Goal: Transaction & Acquisition: Purchase product/service

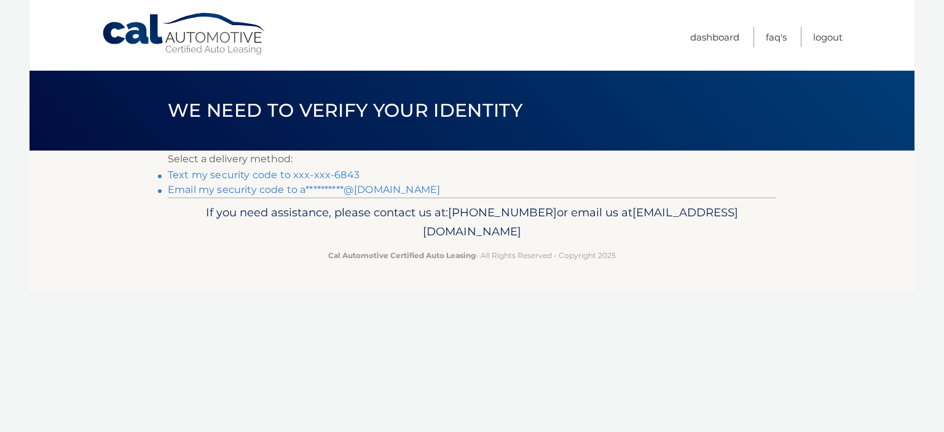
click at [196, 190] on link "**********" at bounding box center [304, 190] width 272 height 12
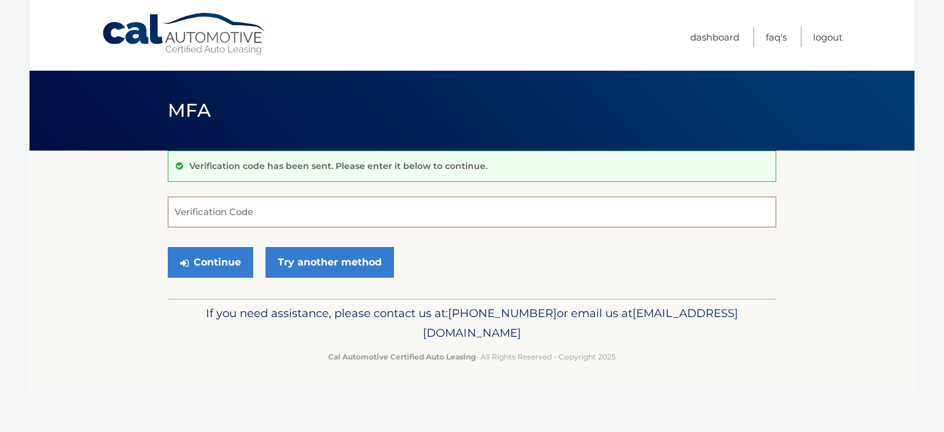
click at [231, 213] on input "Verification Code" at bounding box center [472, 212] width 609 height 31
type input "3"
type input "377323"
click at [204, 274] on button "Continue" at bounding box center [210, 262] width 85 height 31
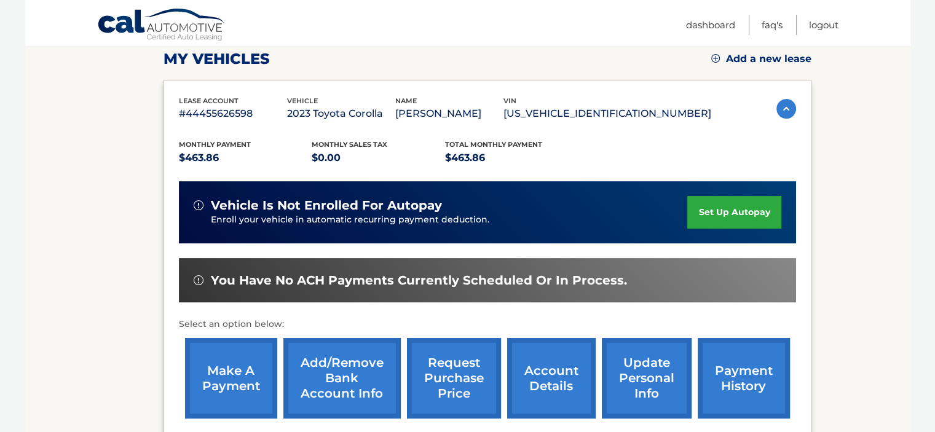
scroll to position [246, 0]
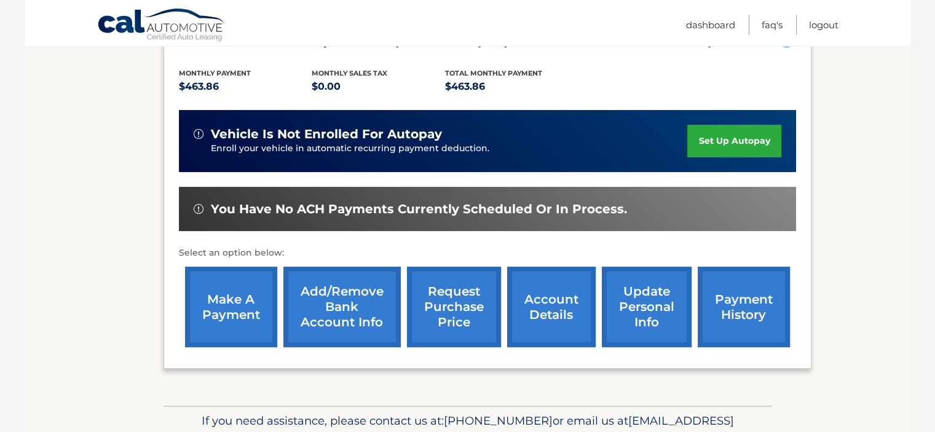
click at [231, 307] on link "make a payment" at bounding box center [231, 307] width 92 height 81
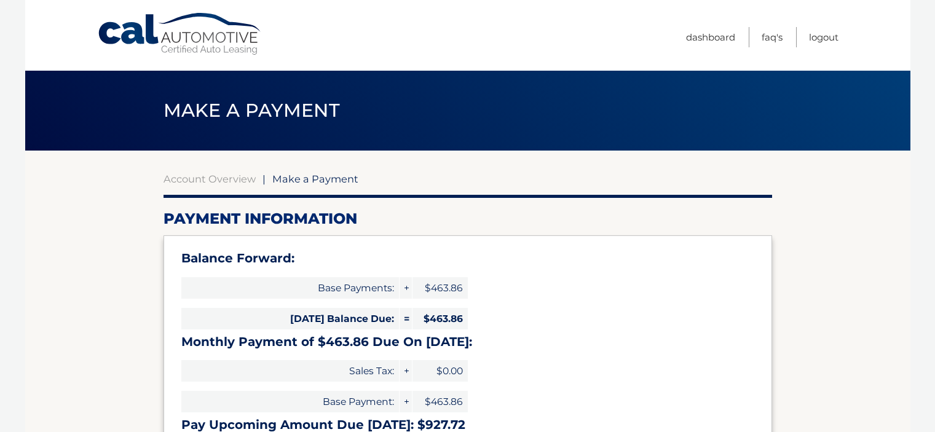
select select "NmYxNWNmMGUtNGIxMS00N2ZjLWFlNjktOGE5NjhhNGZjYWY5"
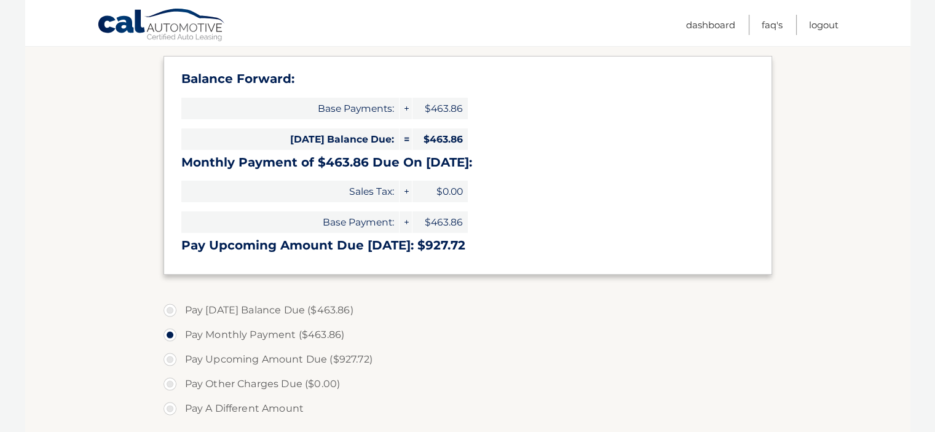
scroll to position [246, 0]
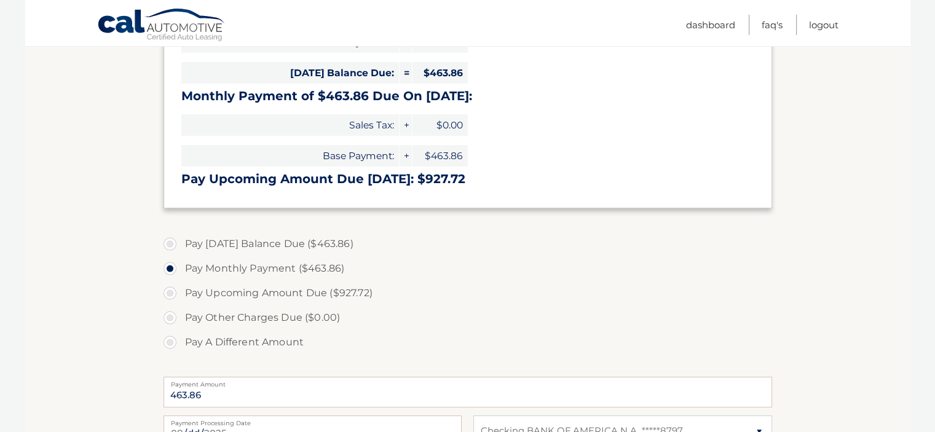
click at [172, 244] on label "Pay [DATE] Balance Due ($463.86)" at bounding box center [468, 244] width 609 height 25
click at [172, 244] on input "Pay [DATE] Balance Due ($463.86)" at bounding box center [174, 242] width 12 height 20
radio input "true"
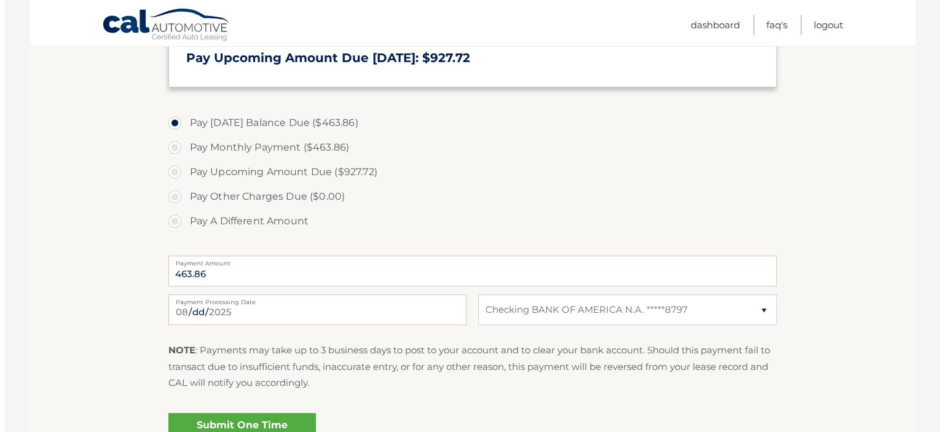
scroll to position [430, 0]
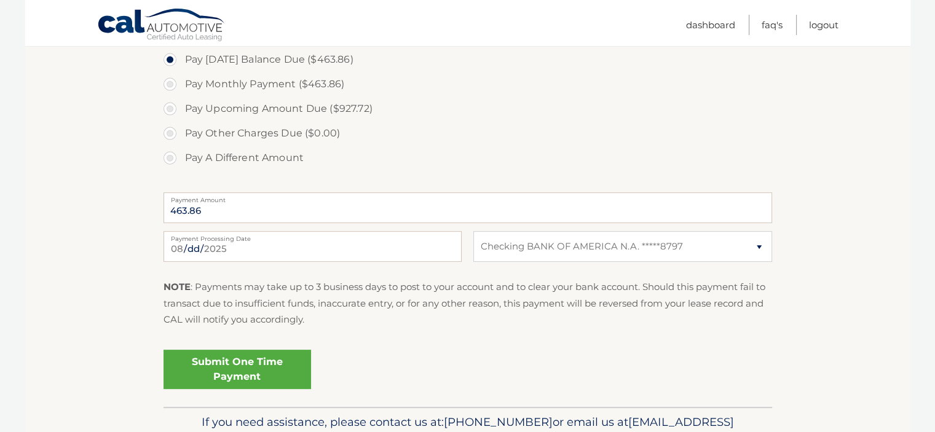
click at [237, 376] on link "Submit One Time Payment" at bounding box center [238, 369] width 148 height 39
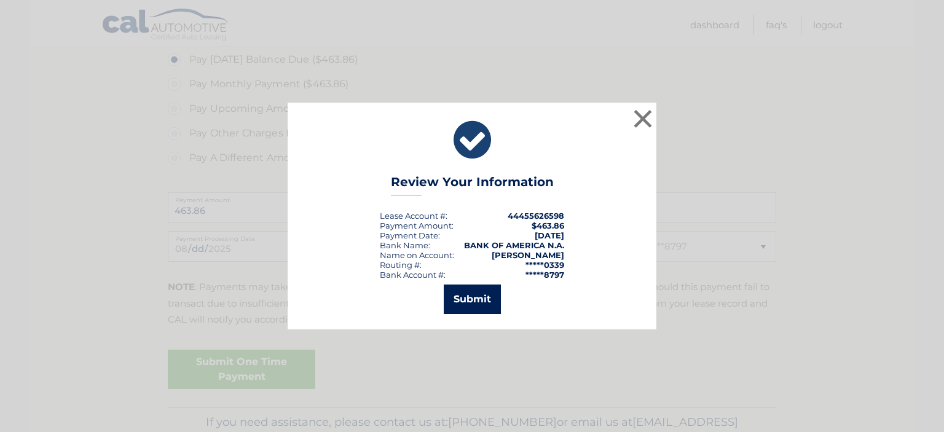
click at [491, 300] on button "Submit" at bounding box center [472, 300] width 57 height 30
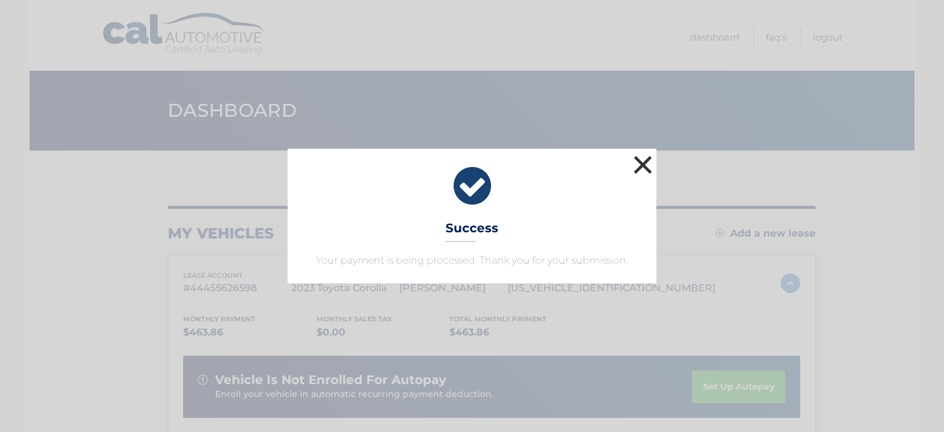
click at [638, 168] on button "×" at bounding box center [643, 164] width 25 height 25
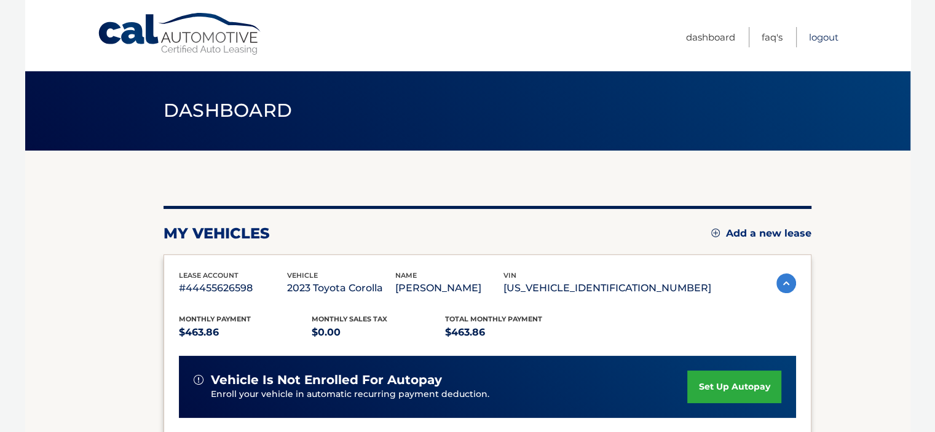
click at [826, 38] on link "Logout" at bounding box center [824, 37] width 30 height 20
